Goal: Communication & Community: Answer question/provide support

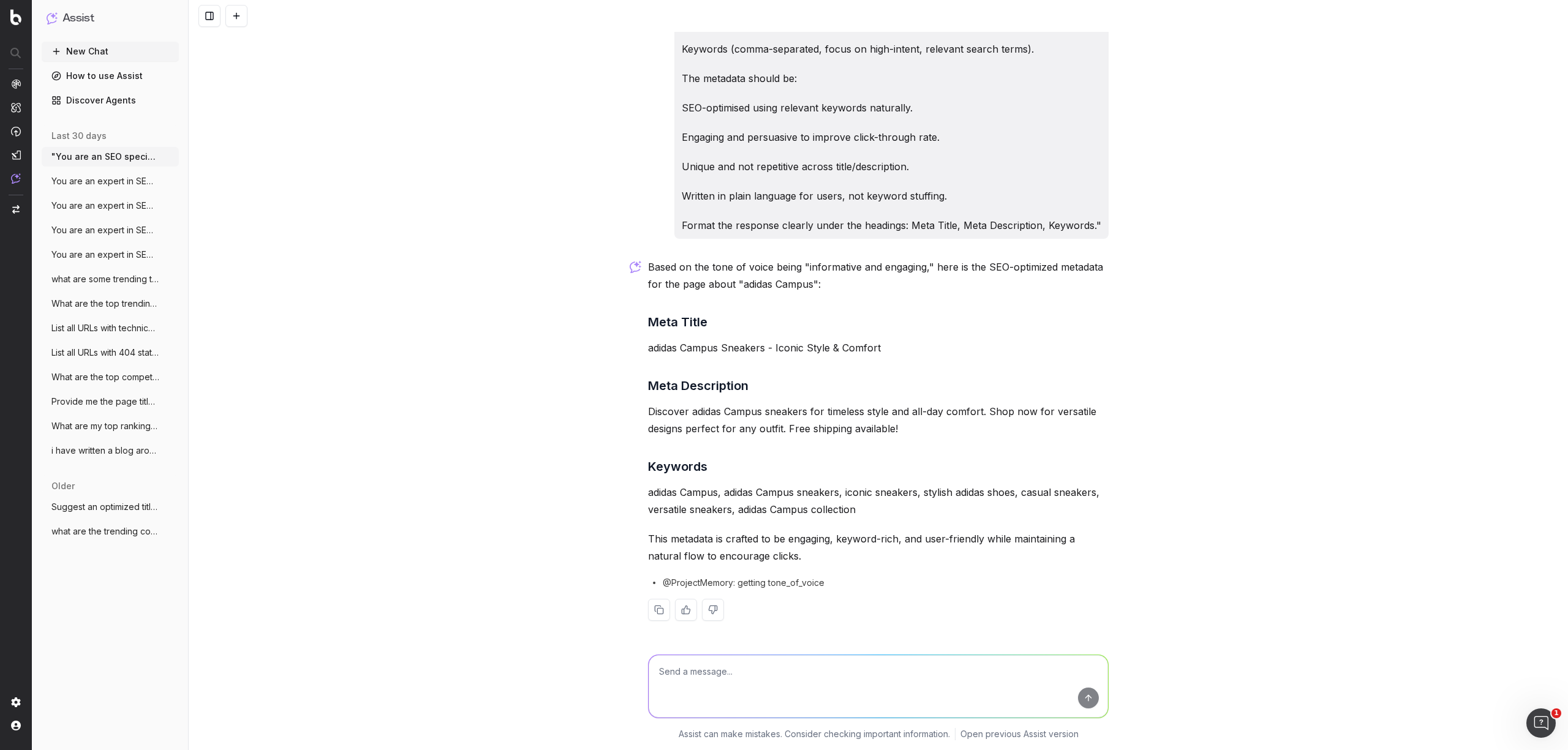
click at [440, 216] on div ""You are an SEO specialist. Write metadata for the following page: [adidas Camp…" at bounding box center [878, 375] width 1379 height 750
click at [1243, 479] on div ""You are an SEO specialist. Write metadata for the following page: [adidas Camp…" at bounding box center [878, 375] width 1379 height 750
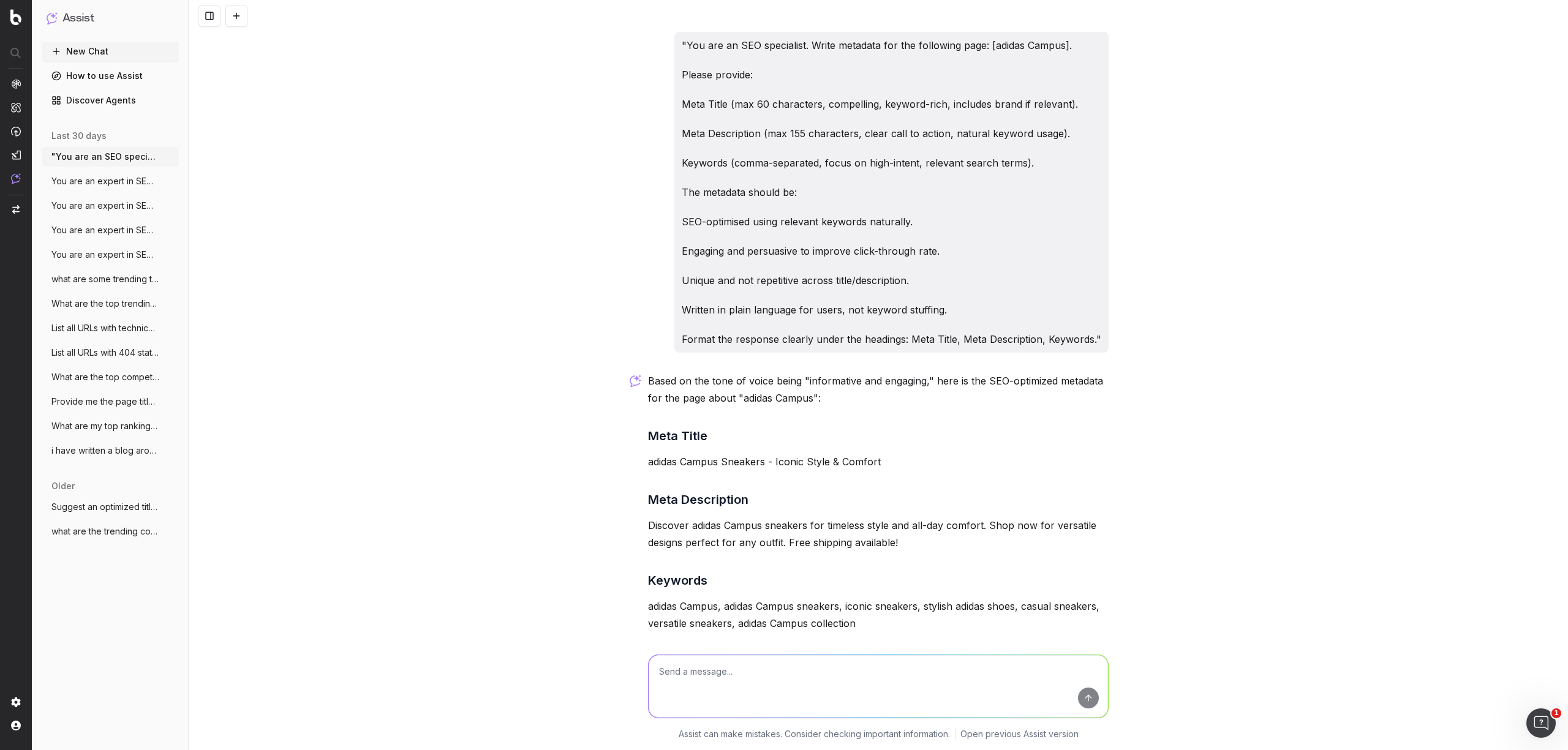
click at [694, 679] on textarea at bounding box center [878, 686] width 460 height 62
paste textarea "You are an expert in SEO and content structure. Your task is to analyze a block…"
drag, startPoint x: 676, startPoint y: 710, endPoint x: 648, endPoint y: 690, distance: 34.4
click at [648, 690] on textarea at bounding box center [878, 664] width 460 height 106
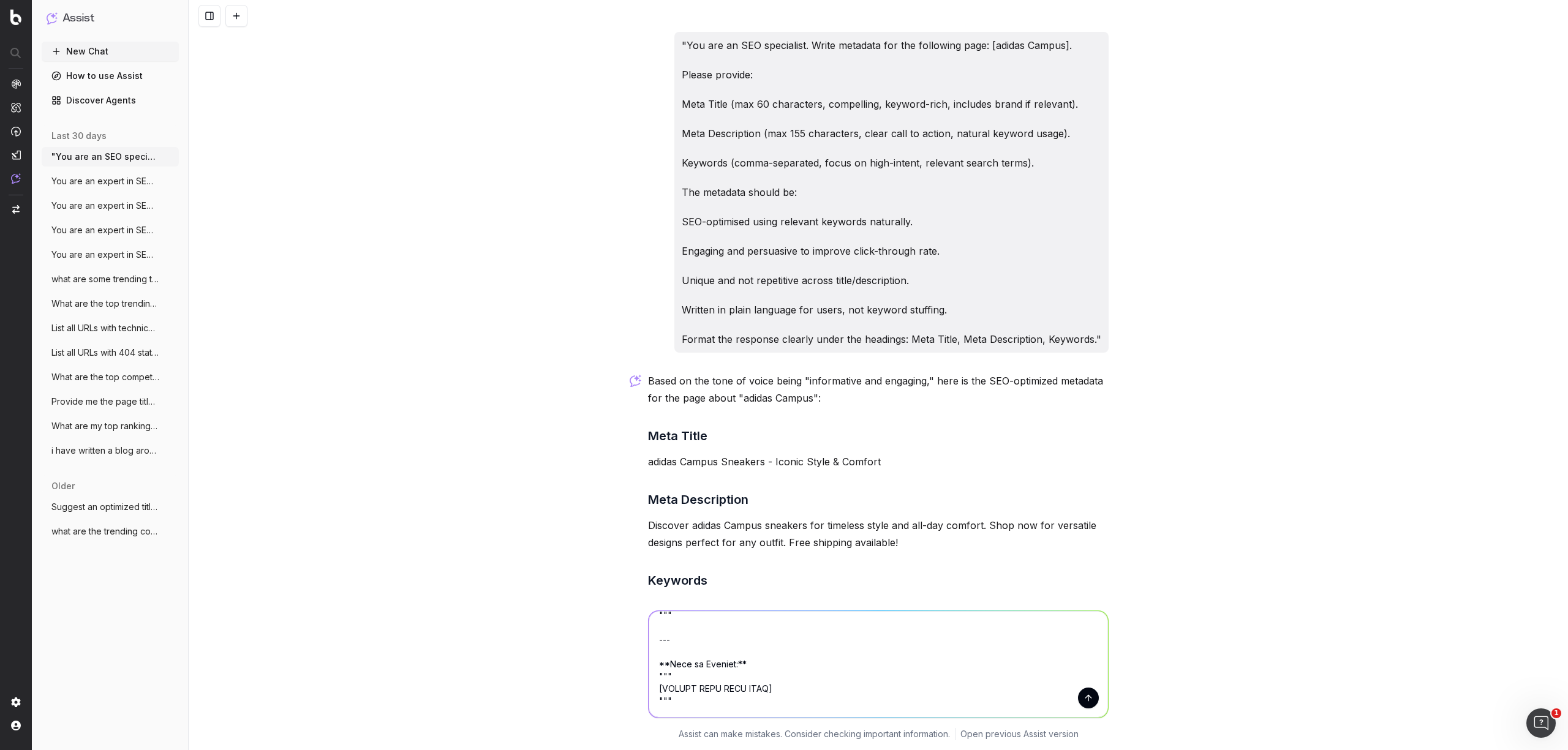
click at [799, 696] on textarea at bounding box center [878, 664] width 460 height 106
drag, startPoint x: 697, startPoint y: 691, endPoint x: 636, endPoint y: 692, distance: 61.0
click at [636, 692] on div "Assist can make mistakes. Consider checking important information. Open previou…" at bounding box center [878, 673] width 1379 height 154
paste textarea "Loremips Dolor Sitam Conse 1 Adipi Elits Doeiu 0 te incididunt utl etdolorem al…"
type textarea "You are an expert in SEO and content structure. Your task is to analyze a block…"
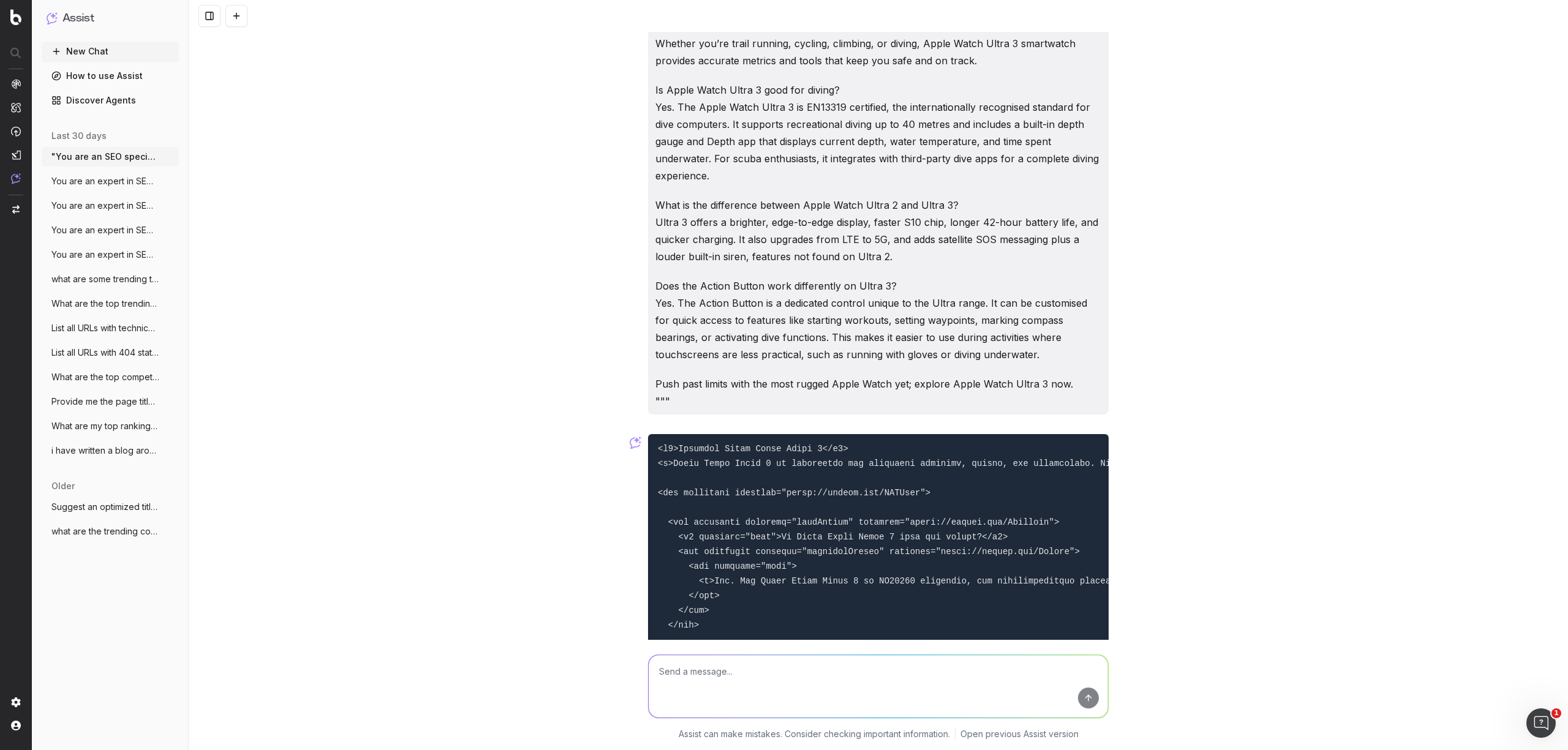
scroll to position [2753, 0]
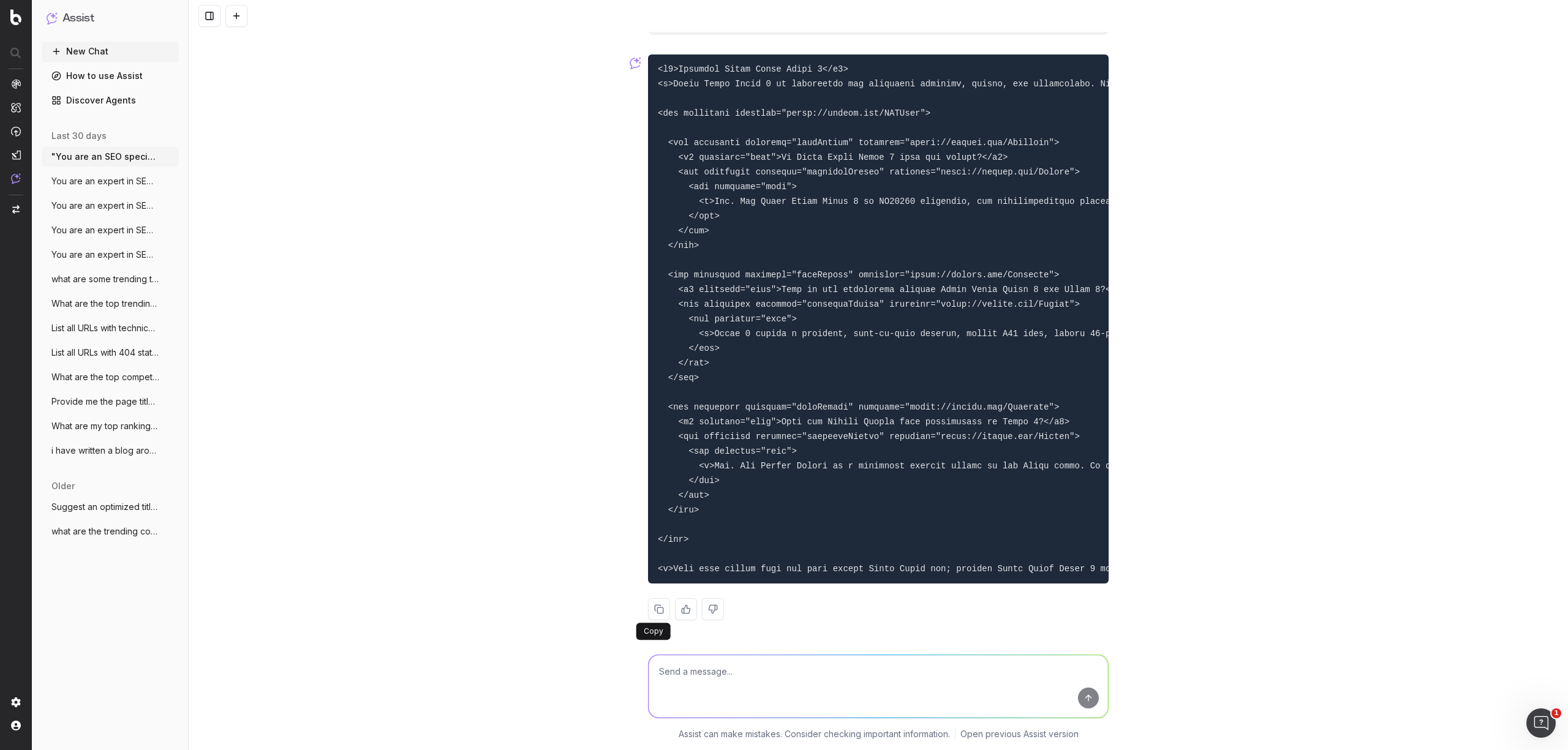
click at [659, 610] on button at bounding box center [659, 609] width 22 height 22
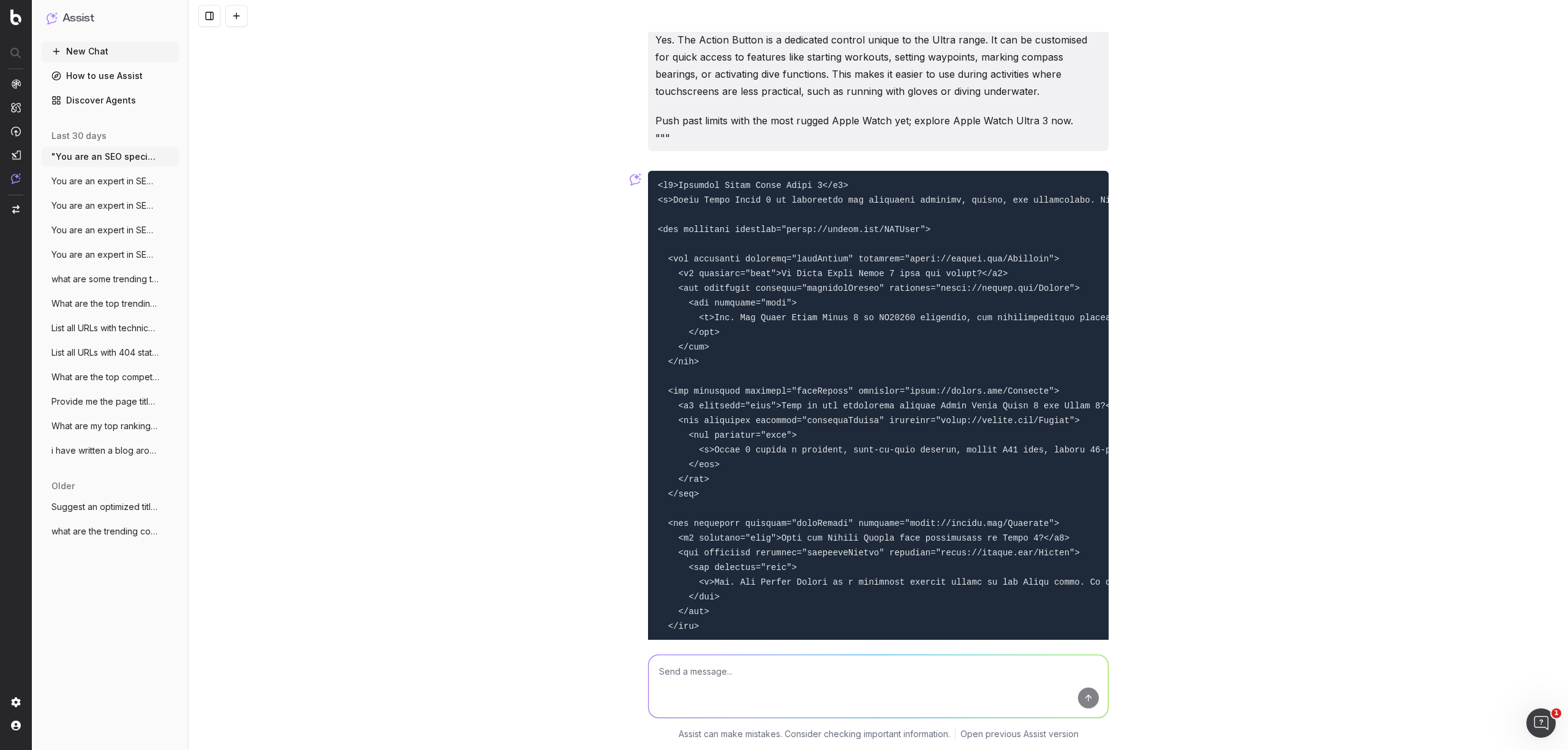
scroll to position [2508, 0]
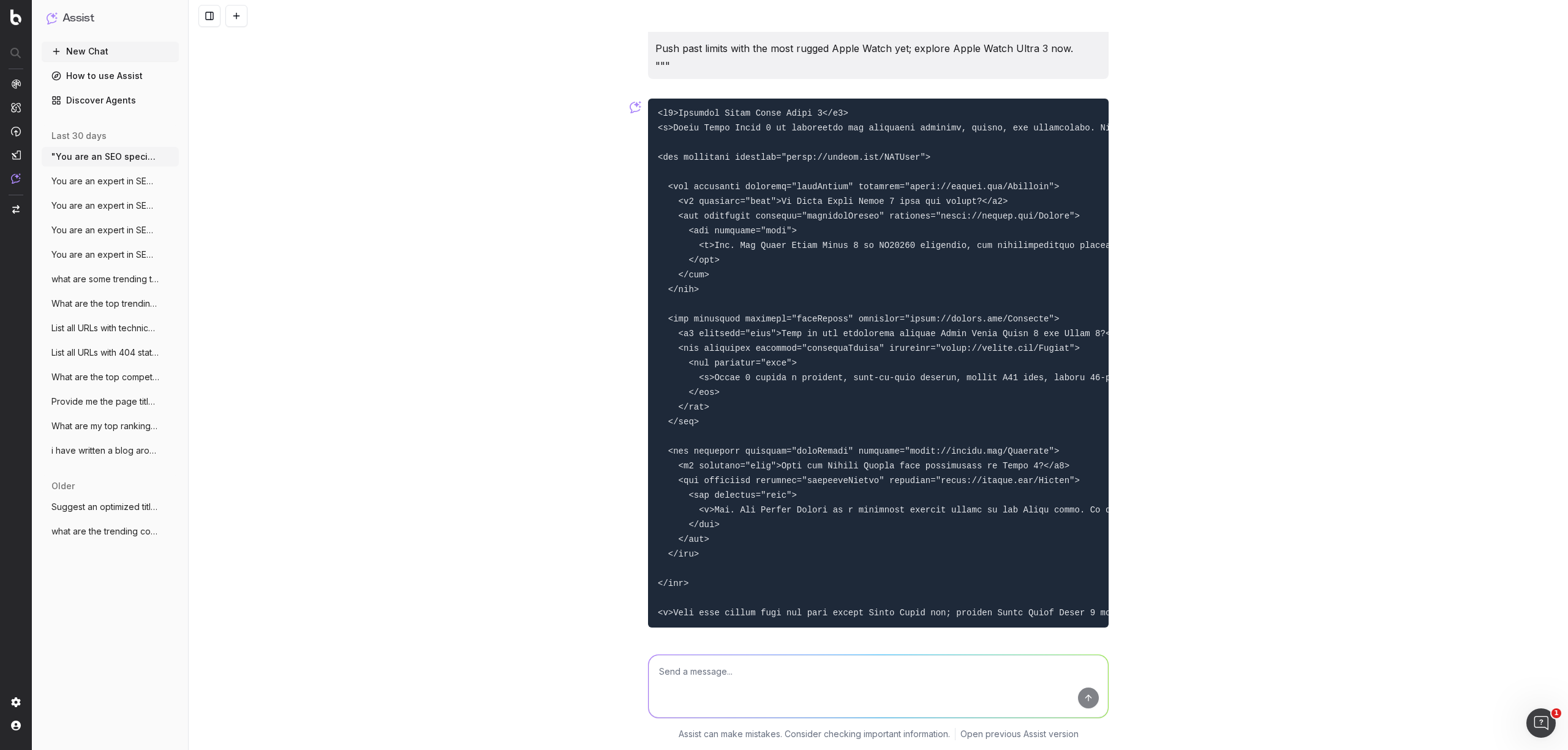
click at [728, 701] on textarea at bounding box center [878, 686] width 460 height 62
paste textarea "Loremips Dolor Sitam Conse 5 Adipi Elits Doeiu 0 te incididunt utl etdolorem < …"
type textarea "lor ipsu dolo si ametcon adipisc: Elitsedd Eiusm Tempo Incid 4 Utlab Etdol Magn…"
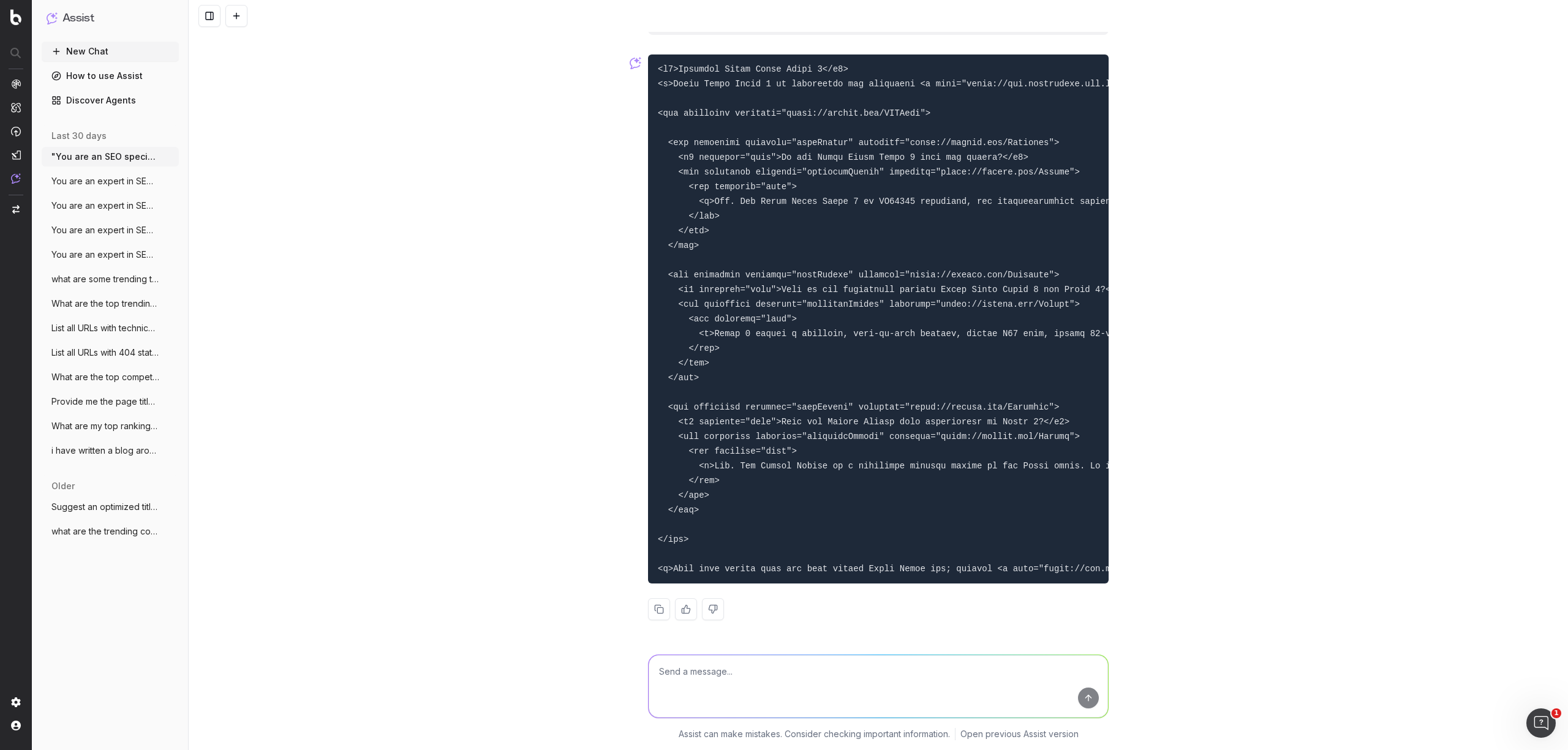
scroll to position [4224, 0]
click at [659, 608] on button at bounding box center [659, 609] width 22 height 22
click at [761, 677] on textarea at bounding box center [878, 686] width 460 height 62
paste textarea "Loremips Dolor Sitam CO 7 Adi Elits Doeiu TE 1 incid utlaboree Dolor Magna aliq…"
type textarea "and do the same for this text: Discover Apple Watch SE 3 The Apple Watch SE 3 p…"
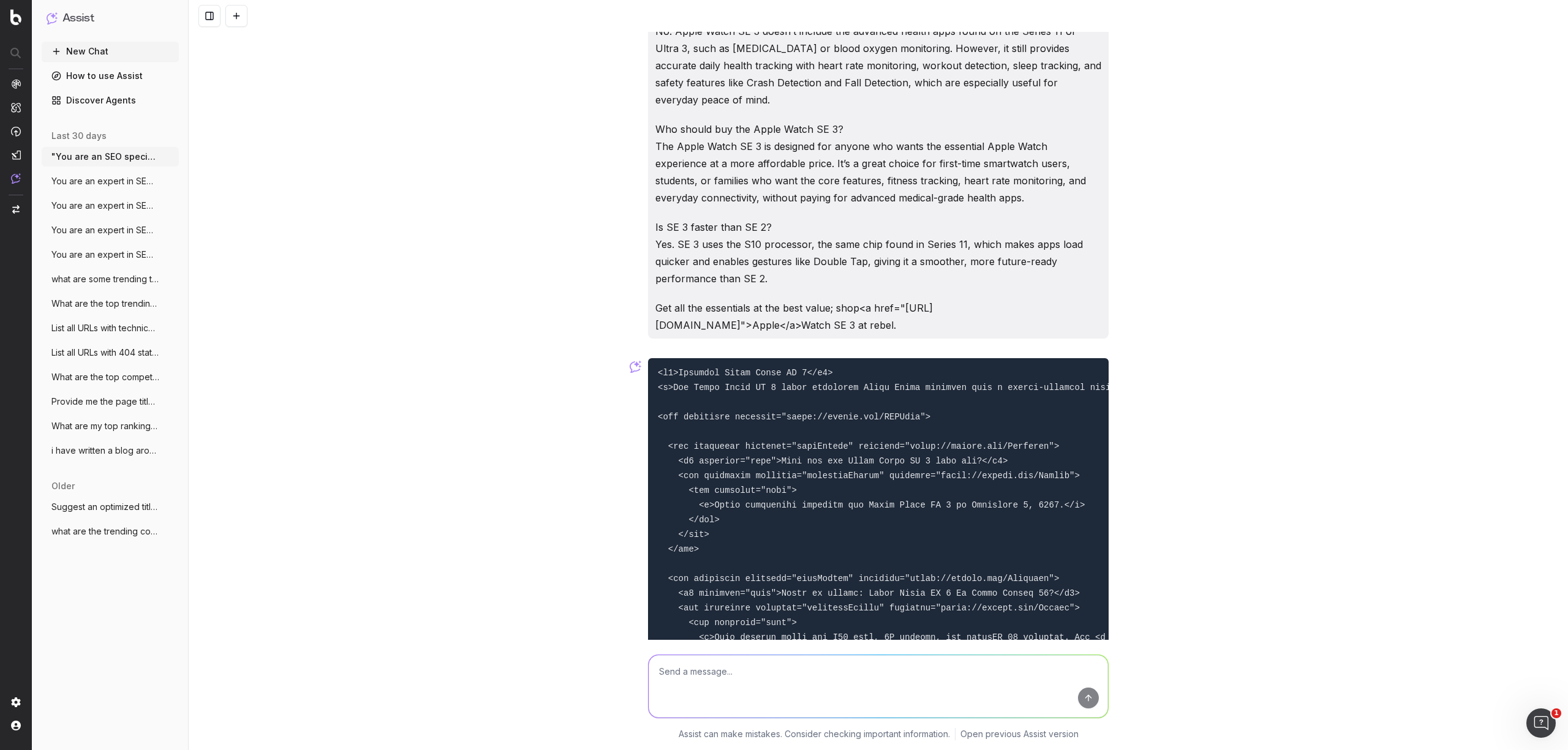
scroll to position [6203, 0]
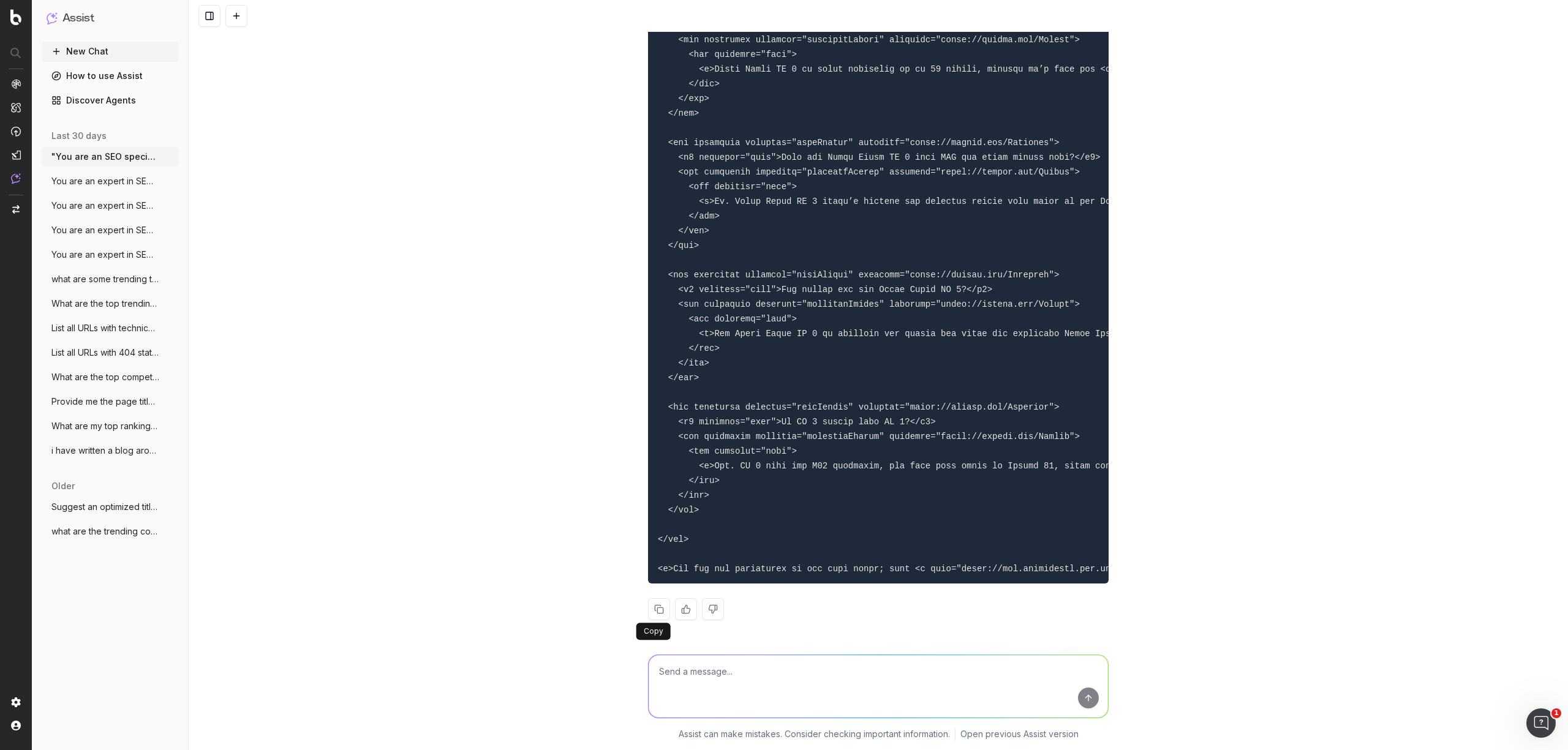
click at [650, 612] on button at bounding box center [659, 609] width 22 height 22
click at [714, 690] on textarea at bounding box center [878, 686] width 460 height 62
paste textarea "Loremips DolOrsi Ame 4 ConSect Adi 4 eli Seddo’e temp incididu <u labo="etdol:/…"
type textarea "lor ips dolo sita: Consecte AdiPisc Eli 6 SedDoei Tem 3 inc Utlab’e dolo magnaa…"
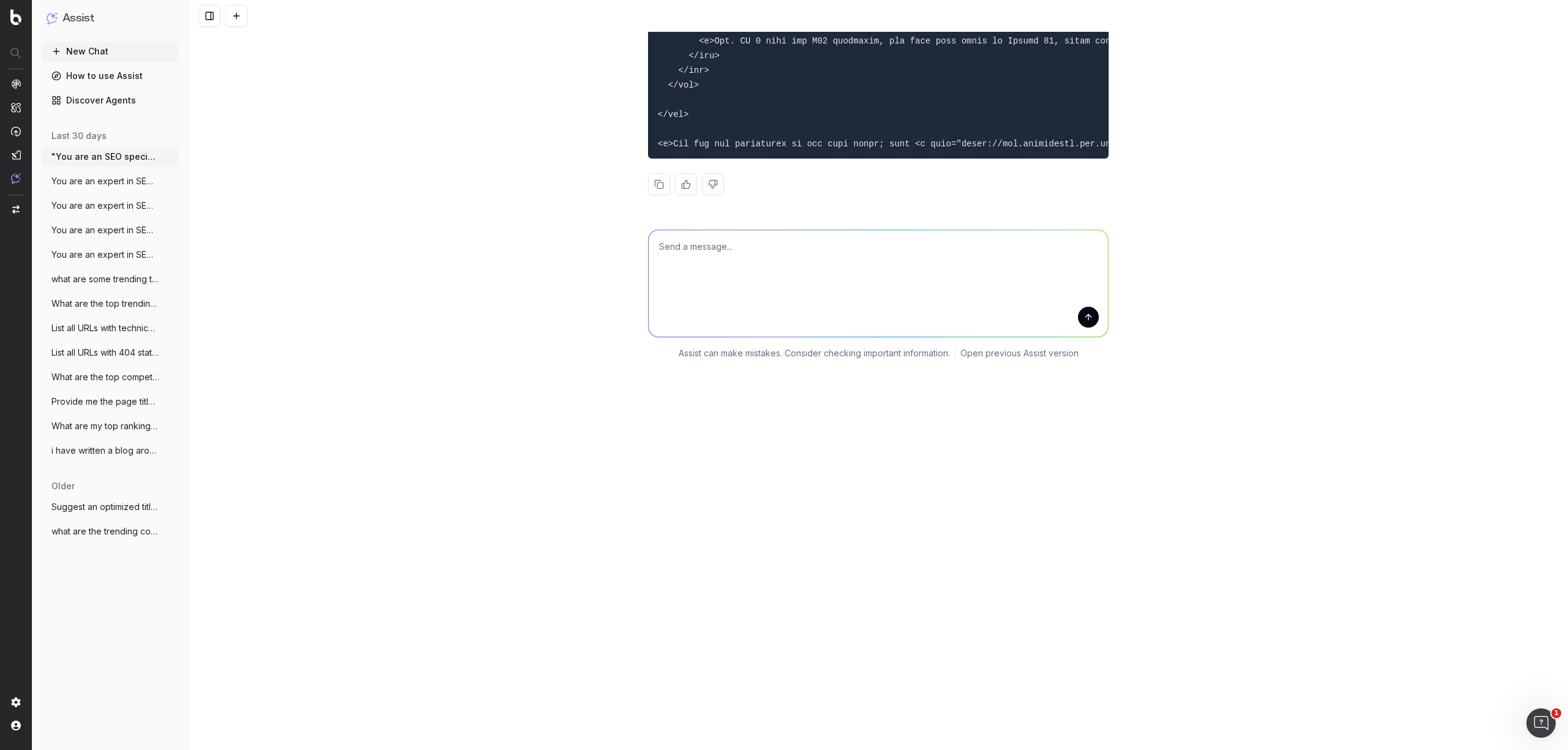
scroll to position [6206, 0]
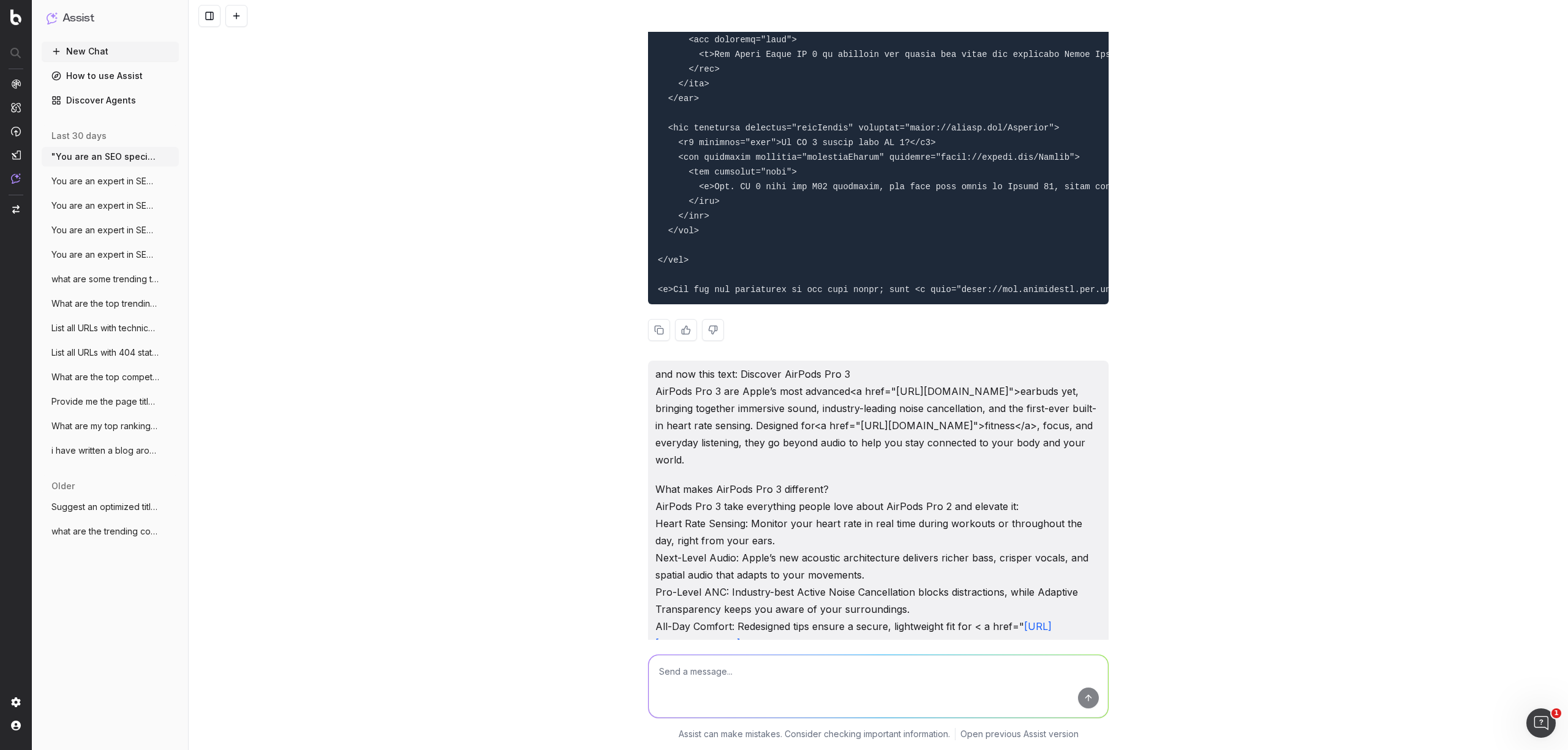
click at [648, 341] on button at bounding box center [659, 330] width 22 height 22
click at [708, 672] on textarea at bounding box center [878, 686] width 460 height 62
paste textarea "Loremips Dolor Sitam Consec 32 Adipi Elits Doeius 27 temporin utlabor-etdo magn…"
type textarea "lor ipsu dolo: Sitametc Adipi Elits Doeius 26 Tempo Incid Utlabo 40 etdolore ma…"
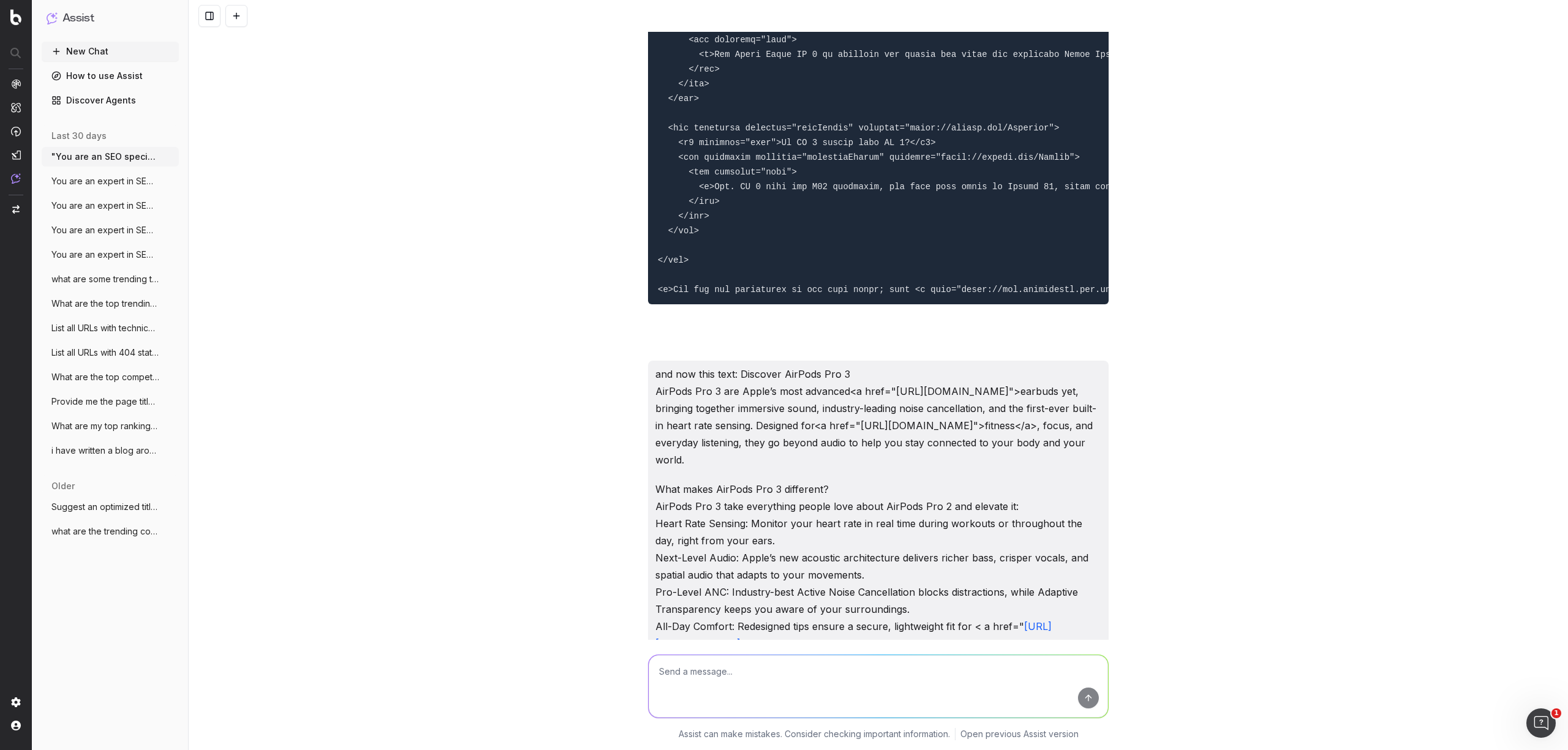
click at [748, 686] on textarea at bounding box center [878, 686] width 460 height 62
type textarea "write meta description for apple watch series 11"
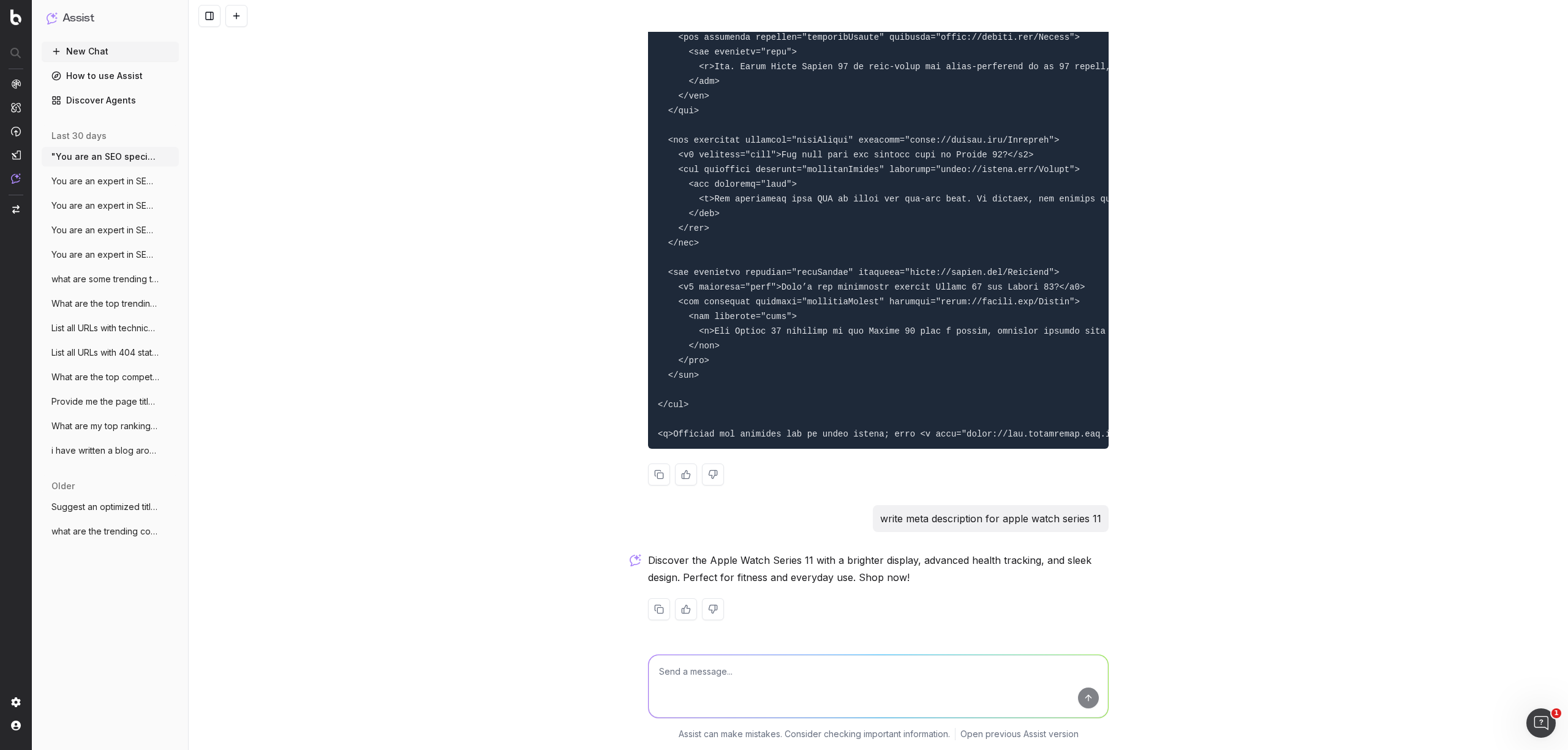
scroll to position [9229, 0]
click at [657, 486] on button at bounding box center [659, 474] width 22 height 22
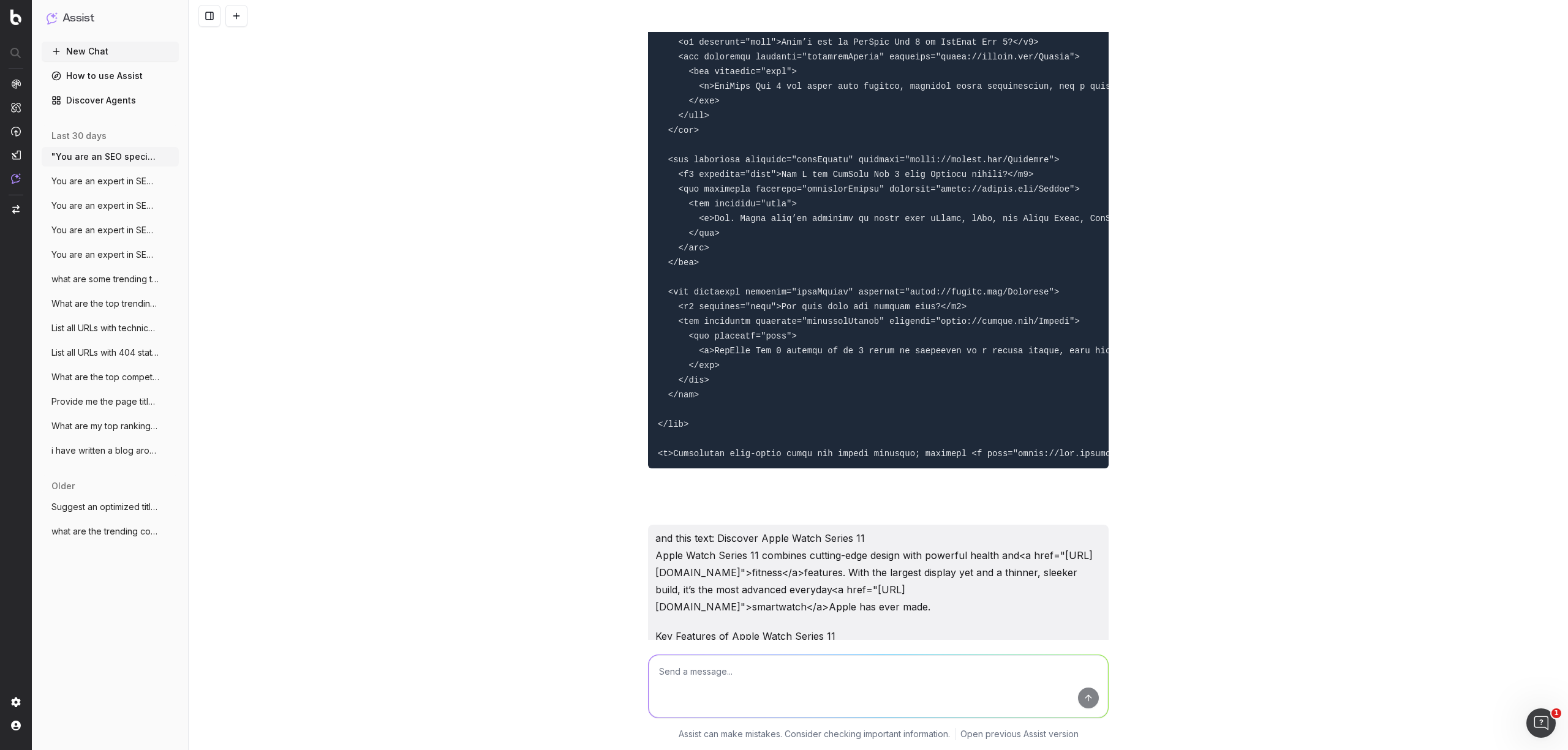
scroll to position [7842, 0]
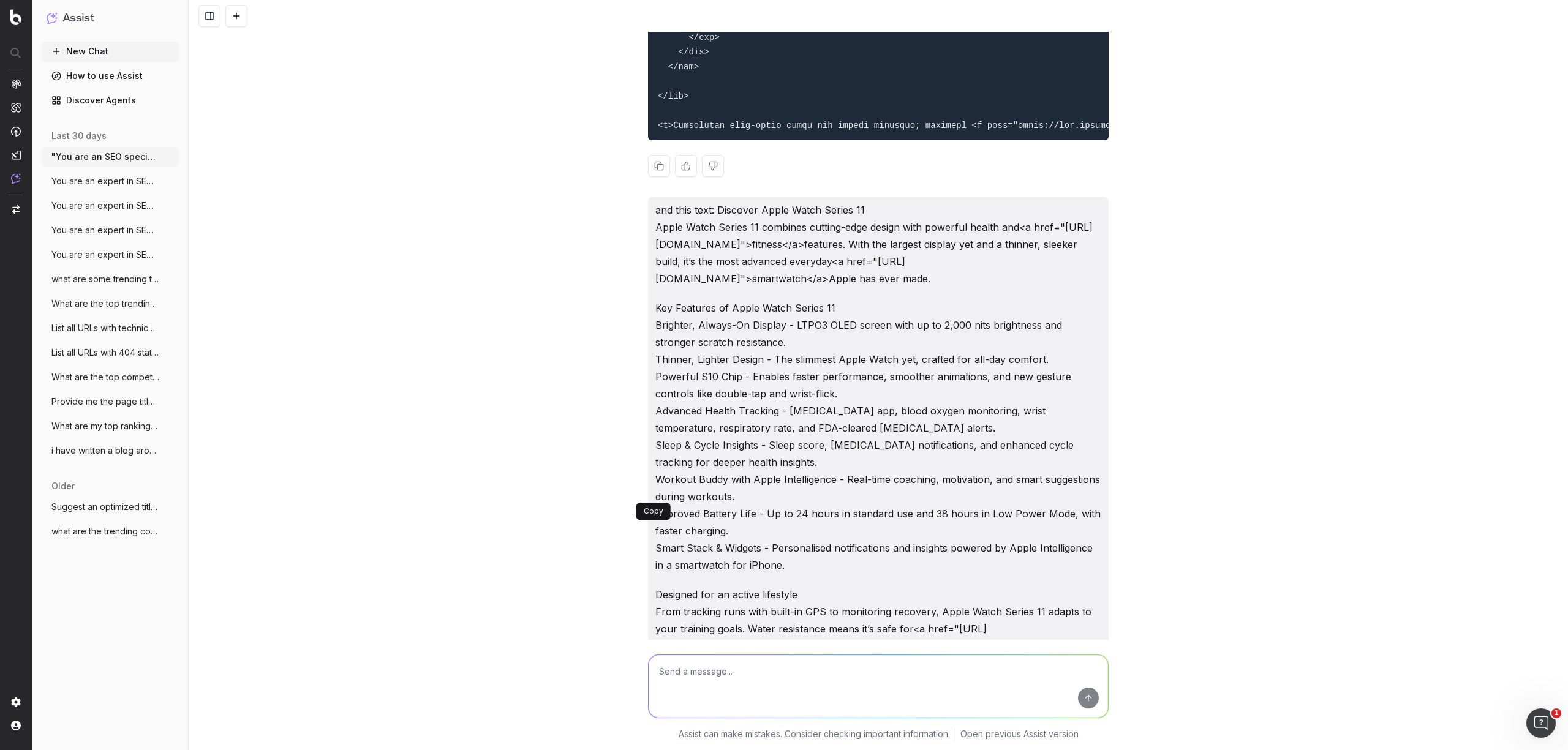
click at [655, 177] on button at bounding box center [659, 165] width 22 height 22
